Goal: Task Accomplishment & Management: Manage account settings

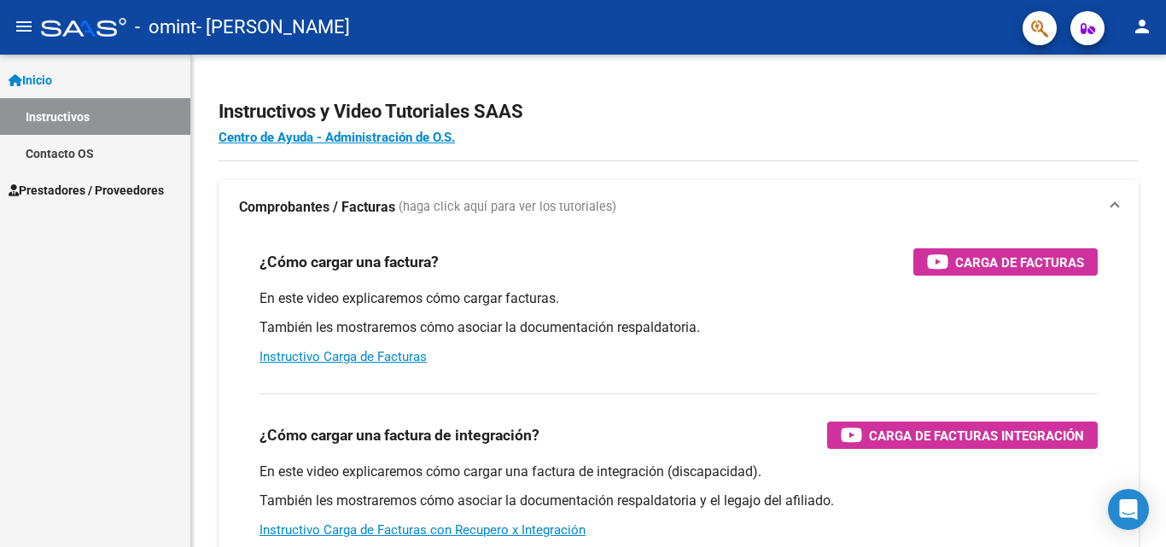
click at [83, 181] on span "Prestadores / Proveedores" at bounding box center [86, 190] width 155 height 19
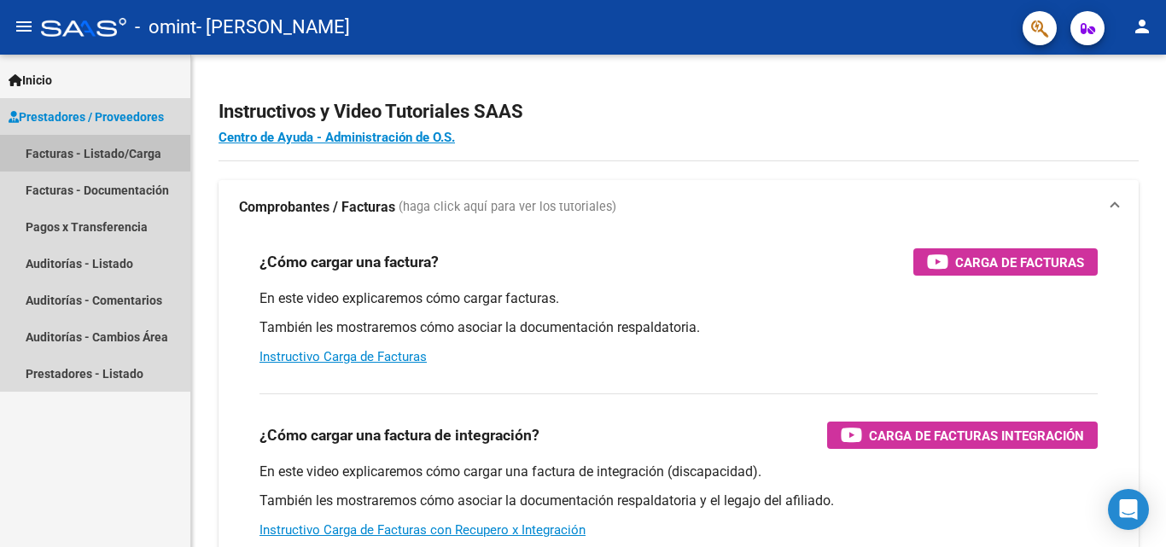
click at [102, 150] on link "Facturas - Listado/Carga" at bounding box center [95, 153] width 190 height 37
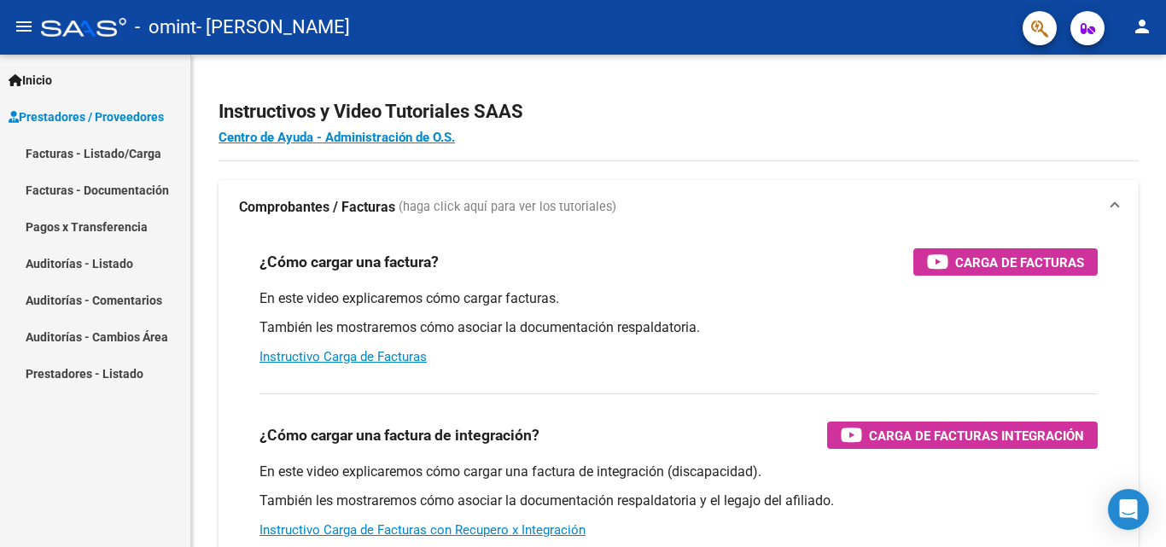
click at [119, 154] on link "Facturas - Listado/Carga" at bounding box center [95, 153] width 190 height 37
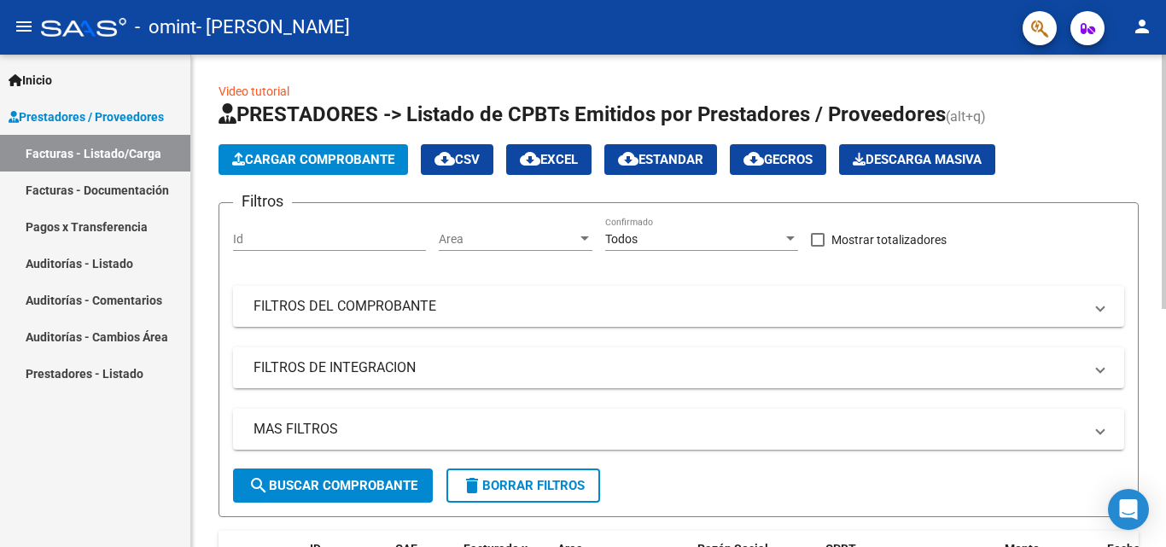
click at [1161, 533] on div at bounding box center [1163, 301] width 4 height 492
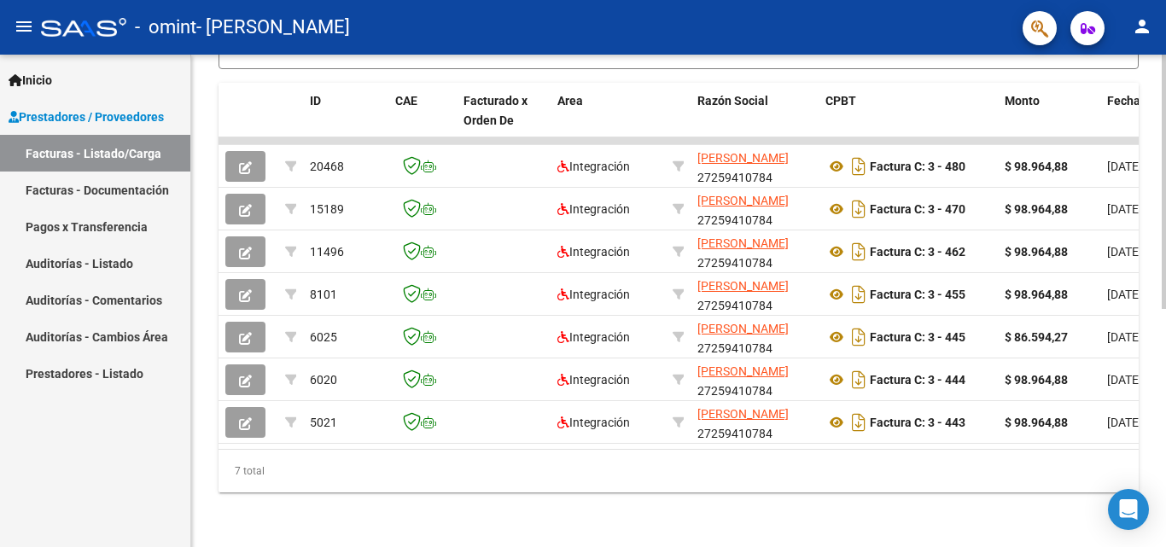
click at [1161, 533] on div at bounding box center [1163, 420] width 4 height 254
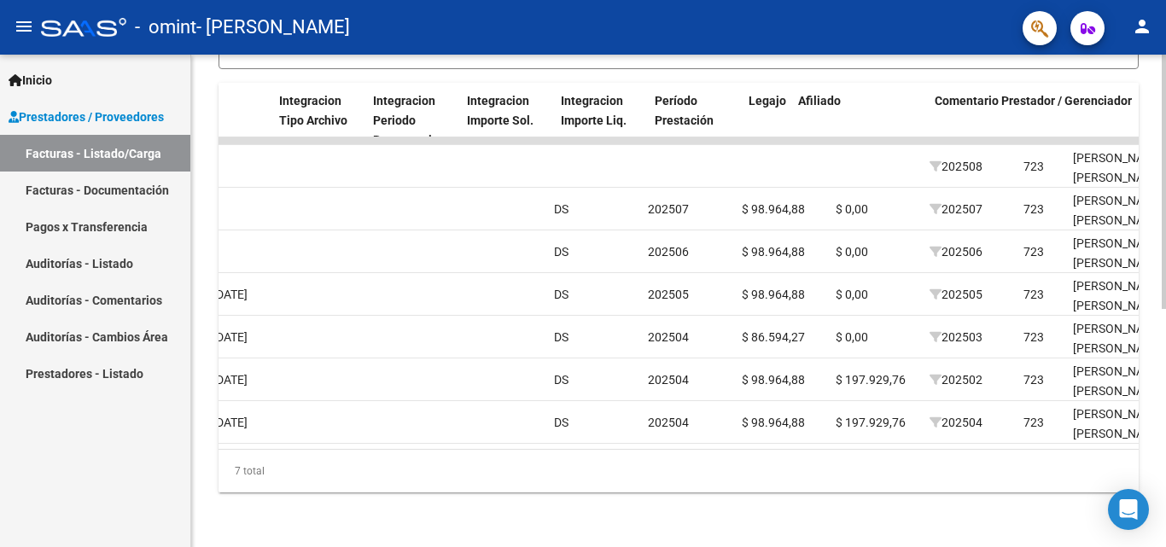
scroll to position [0, 1788]
